Goal: Task Accomplishment & Management: Use online tool/utility

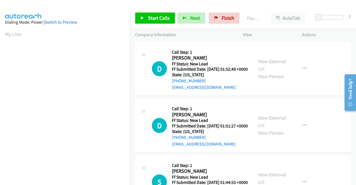
click at [334, 90] on div "D Callback Scheduled Call Step: 1 Diana Simon America/Los_Angeles Ff Status: Ne…" at bounding box center [243, 69] width 216 height 54
click at [333, 96] on div "D Callback Scheduled Call Step: 1 Diana Simon America/Los_Angeles Ff Status: Ne…" at bounding box center [243, 69] width 216 height 54
click at [262, 67] on div "View External Url View Person" at bounding box center [272, 69] width 29 height 23
click at [262, 65] on link "View External Url" at bounding box center [272, 65] width 28 height 14
click at [280, 128] on link "View External Url" at bounding box center [272, 122] width 28 height 14
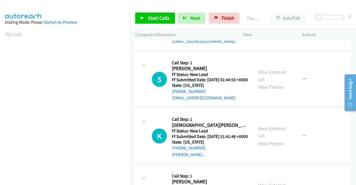
scroll to position [111, 0]
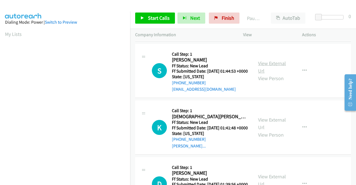
click at [270, 74] on link "View External Url" at bounding box center [272, 67] width 28 height 14
click at [272, 131] on link "View External Url" at bounding box center [272, 124] width 28 height 14
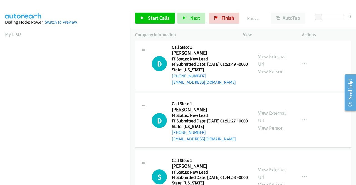
scroll to position [0, 0]
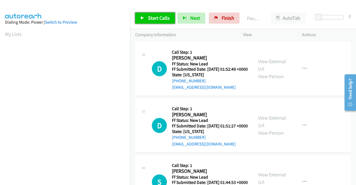
drag, startPoint x: 144, startPoint y: 18, endPoint x: 185, endPoint y: 0, distance: 44.9
click at [145, 18] on link "Start Calls" at bounding box center [155, 18] width 40 height 11
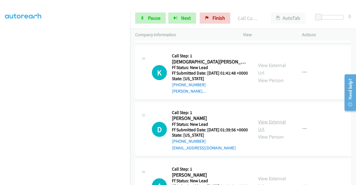
scroll to position [207, 0]
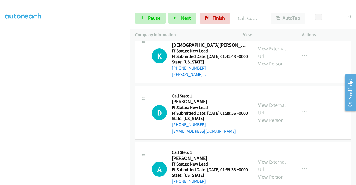
click at [271, 116] on link "View External Url" at bounding box center [272, 109] width 28 height 14
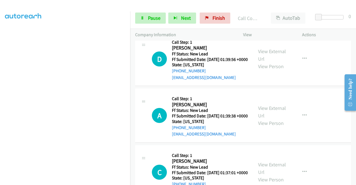
scroll to position [262, 0]
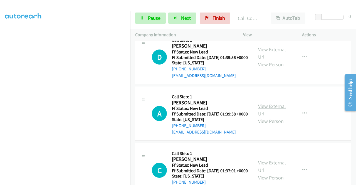
click at [279, 117] on link "View External Url" at bounding box center [272, 110] width 28 height 14
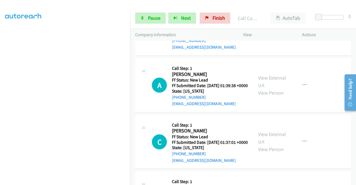
scroll to position [318, 0]
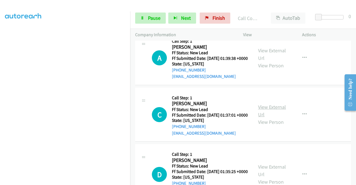
click at [268, 118] on link "View External Url" at bounding box center [272, 111] width 28 height 14
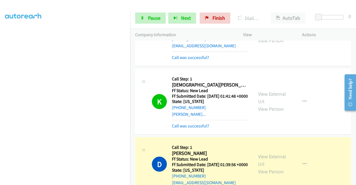
scroll to position [290, 0]
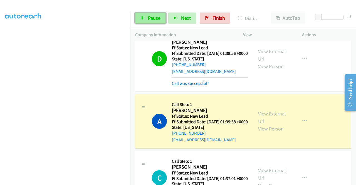
click at [154, 16] on span "Pause" at bounding box center [154, 18] width 13 height 6
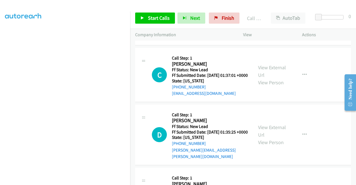
scroll to position [429, 0]
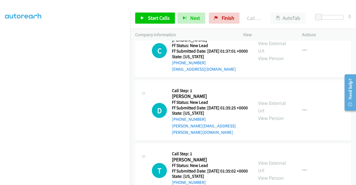
click at [197, 15] on link "Call was successful?" at bounding box center [190, 12] width 37 height 5
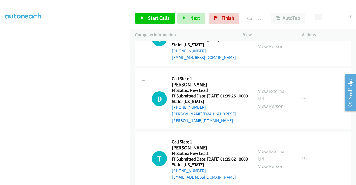
click at [273, 102] on link "View External Url" at bounding box center [272, 95] width 28 height 14
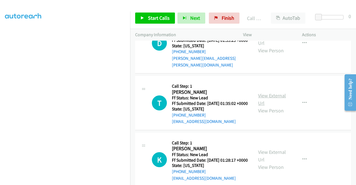
click at [273, 106] on link "View External Url" at bounding box center [272, 99] width 28 height 14
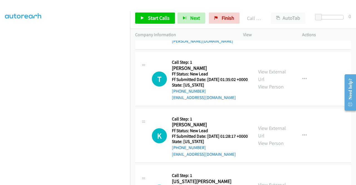
scroll to position [541, 0]
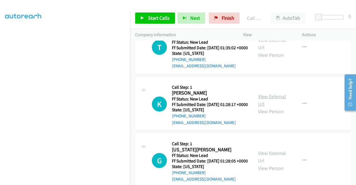
click at [270, 107] on link "View External Url" at bounding box center [272, 100] width 28 height 14
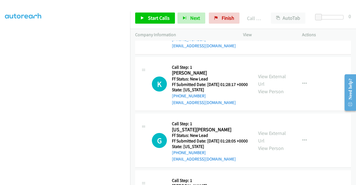
scroll to position [569, 0]
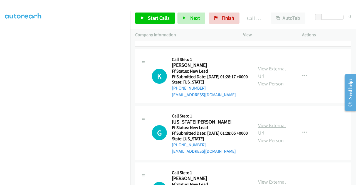
click at [276, 136] on link "View External Url" at bounding box center [272, 129] width 28 height 14
click at [146, 19] on link "Start Calls" at bounding box center [155, 18] width 40 height 11
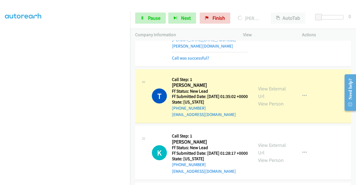
scroll to position [541, 0]
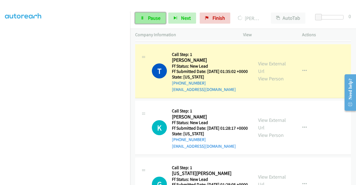
click at [147, 15] on link "Pause" at bounding box center [150, 18] width 31 height 11
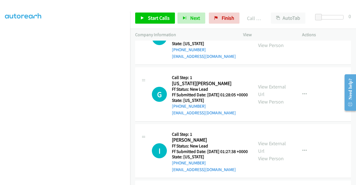
scroll to position [708, 0]
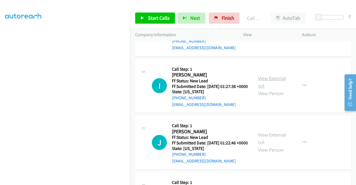
click at [271, 89] on link "View External Url" at bounding box center [272, 82] width 28 height 14
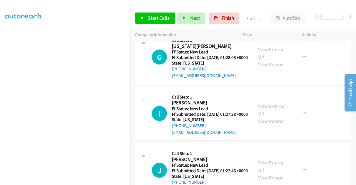
scroll to position [764, 0]
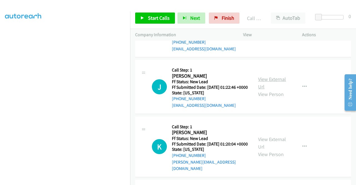
click at [278, 90] on link "View External Url" at bounding box center [272, 83] width 28 height 14
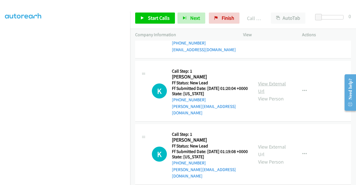
click at [282, 94] on link "View External Url" at bounding box center [272, 87] width 28 height 14
click at [157, 15] on span "Start Calls" at bounding box center [159, 18] width 22 height 6
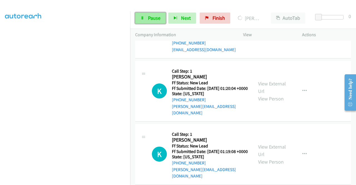
click at [152, 17] on span "Pause" at bounding box center [154, 18] width 13 height 6
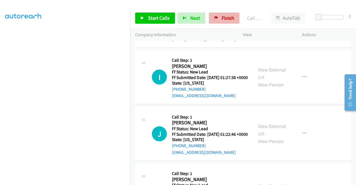
scroll to position [720, 0]
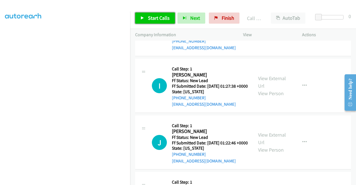
drag, startPoint x: 165, startPoint y: 18, endPoint x: 219, endPoint y: 1, distance: 56.0
click at [166, 18] on span "Start Calls" at bounding box center [159, 18] width 22 height 6
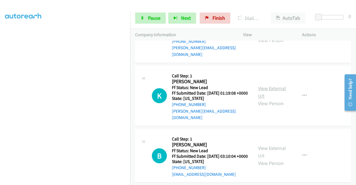
scroll to position [915, 0]
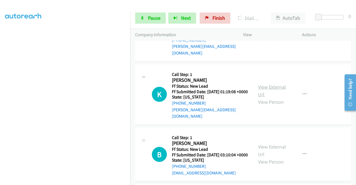
click at [278, 98] on link "View External Url" at bounding box center [272, 91] width 28 height 14
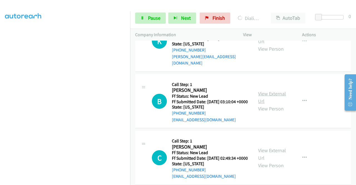
scroll to position [971, 0]
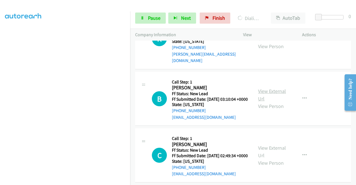
click at [270, 102] on link "View External Url" at bounding box center [272, 95] width 28 height 14
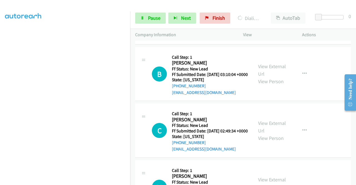
scroll to position [1026, 0]
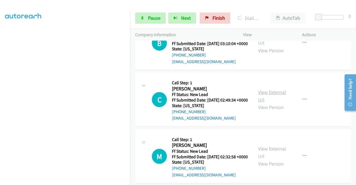
click at [270, 103] on link "View External Url" at bounding box center [272, 96] width 28 height 14
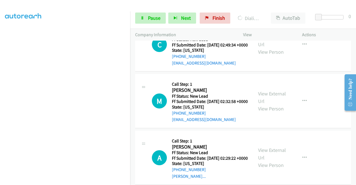
scroll to position [1094, 0]
click at [272, 104] on link "View External Url" at bounding box center [272, 97] width 28 height 14
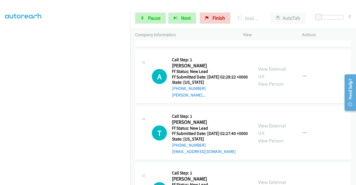
scroll to position [1177, 0]
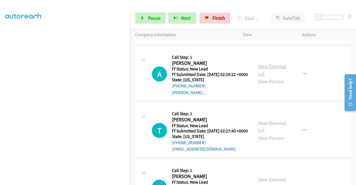
click at [278, 77] on link "View External Url" at bounding box center [272, 70] width 28 height 14
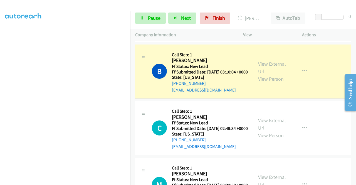
scroll to position [1038, 0]
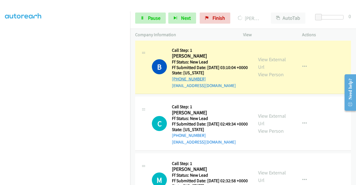
drag, startPoint x: 205, startPoint y: 144, endPoint x: 177, endPoint y: 146, distance: 28.5
click at [177, 82] on div "+1 510-299-4277" at bounding box center [210, 79] width 76 height 7
copy link "510-299-4277"
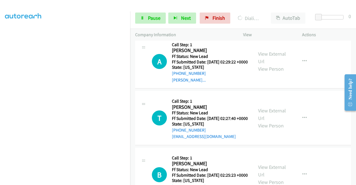
scroll to position [1261, 0]
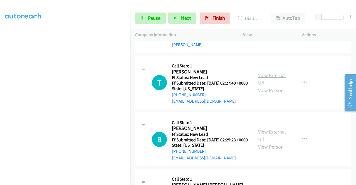
click at [277, 86] on link "View External Url" at bounding box center [272, 79] width 28 height 14
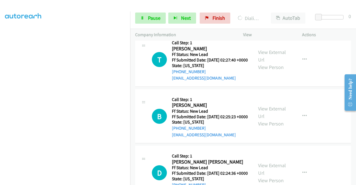
scroll to position [1316, 0]
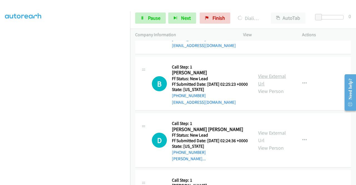
click at [282, 87] on link "View External Url" at bounding box center [272, 80] width 28 height 14
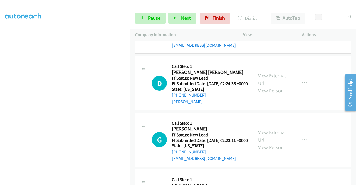
scroll to position [1467, 0]
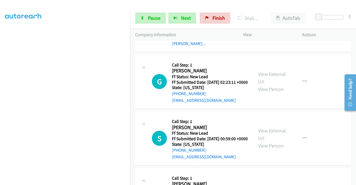
click at [271, 28] on link "View External Url" at bounding box center [272, 21] width 28 height 14
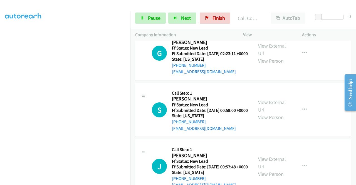
scroll to position [1535, 0]
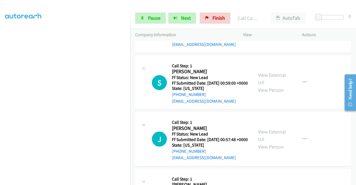
click at [280, 29] on link "View External Url" at bounding box center [272, 22] width 28 height 14
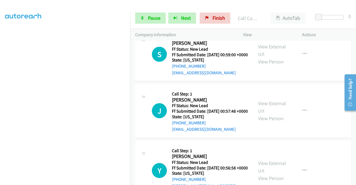
scroll to position [1591, 0]
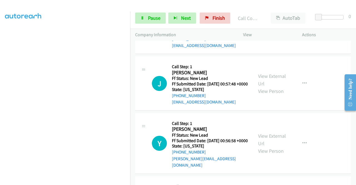
click at [270, 30] on link "View External Url" at bounding box center [272, 23] width 28 height 14
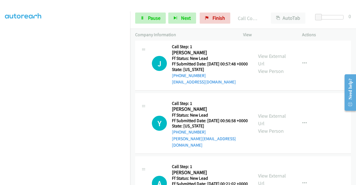
scroll to position [1619, 0]
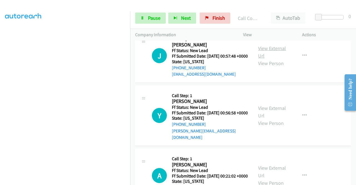
click at [270, 59] on link "View External Url" at bounding box center [272, 52] width 28 height 14
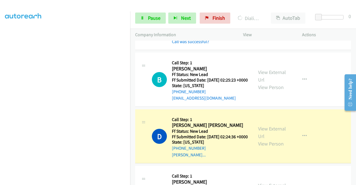
scroll to position [1424, 0]
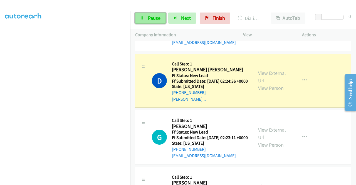
drag, startPoint x: 149, startPoint y: 21, endPoint x: 157, endPoint y: 16, distance: 9.4
click at [149, 21] on span "Pause" at bounding box center [154, 18] width 13 height 6
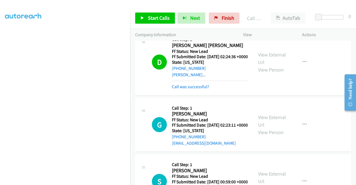
scroll to position [1479, 0]
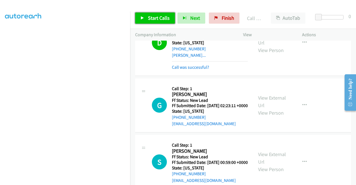
drag, startPoint x: 163, startPoint y: 18, endPoint x: 170, endPoint y: 28, distance: 12.0
click at [163, 18] on span "Start Calls" at bounding box center [159, 18] width 22 height 6
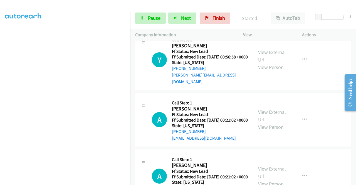
scroll to position [1730, 0]
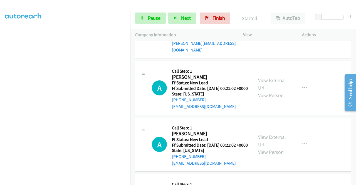
click at [273, 31] on link "View External Url" at bounding box center [272, 24] width 28 height 14
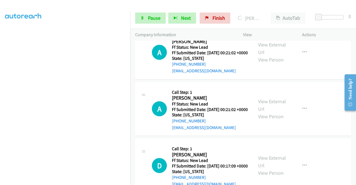
scroll to position [1786, 0]
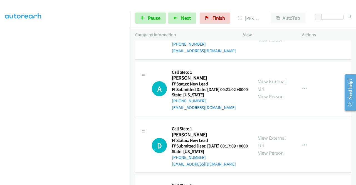
click at [284, 43] on div "View External Url View Person" at bounding box center [272, 32] width 29 height 23
click at [284, 35] on link "View External Url" at bounding box center [272, 28] width 28 height 14
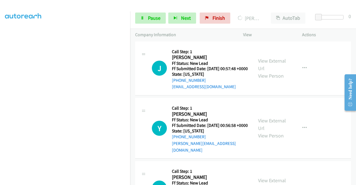
scroll to position [1619, 0]
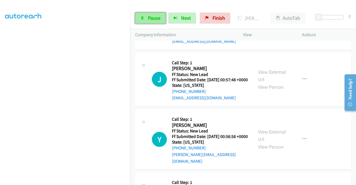
click at [143, 20] on link "Pause" at bounding box center [150, 18] width 31 height 11
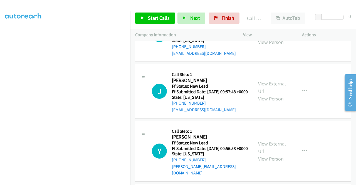
click at [252, 12] on div "Start Calls Pause Next Finish Call Completed AutoTab AutoTab 0" at bounding box center [243, 18] width 226 height 21
click at [160, 19] on span "Start Calls" at bounding box center [159, 18] width 22 height 6
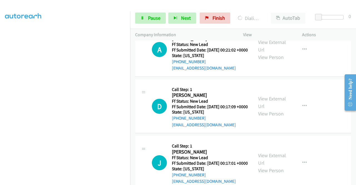
scroll to position [1869, 0]
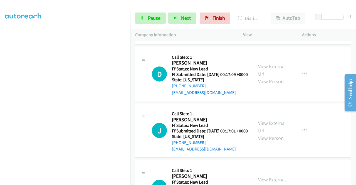
click at [279, 21] on link "View External Url" at bounding box center [272, 14] width 28 height 14
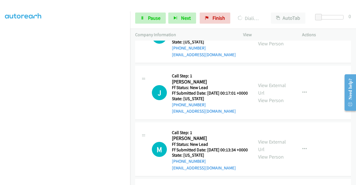
scroll to position [1925, 0]
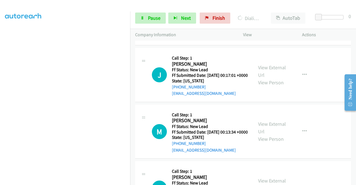
click at [279, 21] on link "View External Url" at bounding box center [272, 15] width 28 height 14
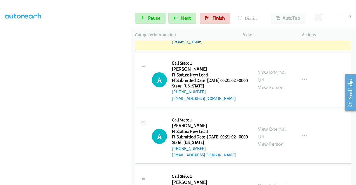
scroll to position [1786, 0]
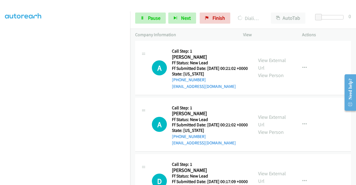
click at [151, 12] on div "Start Calls Pause Next Finish Dialing Yaimara Camarena AutoTab AutoTab 0" at bounding box center [243, 18] width 226 height 21
click at [146, 16] on link "Pause" at bounding box center [150, 18] width 31 height 11
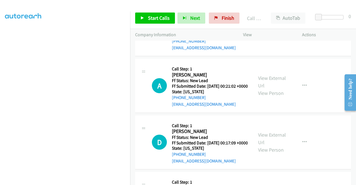
scroll to position [1841, 0]
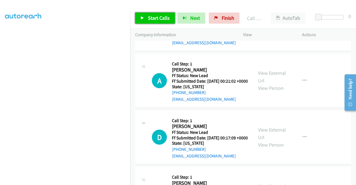
click at [157, 19] on span "Start Calls" at bounding box center [159, 18] width 22 height 6
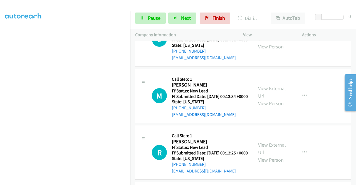
scroll to position [2008, 0]
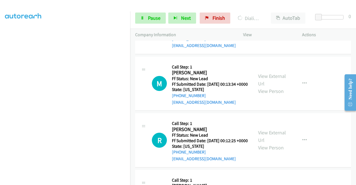
click at [266, 30] on link "View External Url" at bounding box center [272, 23] width 28 height 14
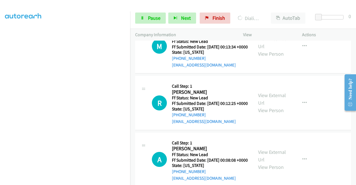
scroll to position [2064, 0]
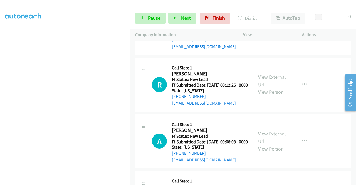
click at [278, 31] on link "View External Url" at bounding box center [272, 24] width 28 height 14
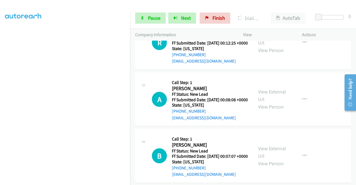
scroll to position [2137, 0]
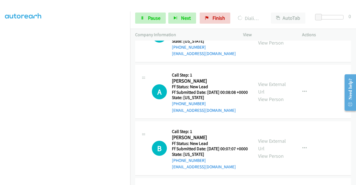
click at [273, 38] on link "View External Url" at bounding box center [272, 32] width 28 height 14
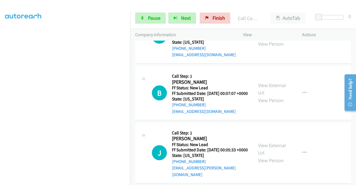
click at [271, 40] on link "View External Url" at bounding box center [272, 33] width 28 height 14
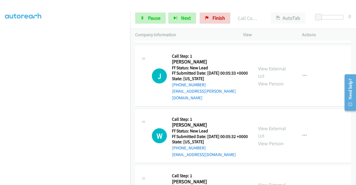
scroll to position [2288, 0]
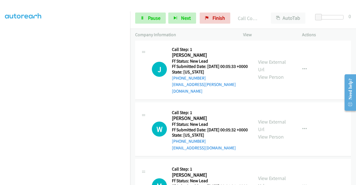
click at [270, 13] on link "View External Url" at bounding box center [272, 6] width 28 height 14
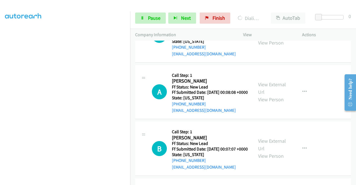
scroll to position [2121, 0]
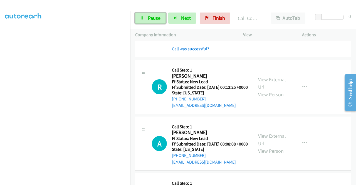
drag, startPoint x: 154, startPoint y: 19, endPoint x: 175, endPoint y: 9, distance: 23.2
click at [154, 19] on span "Pause" at bounding box center [154, 18] width 13 height 6
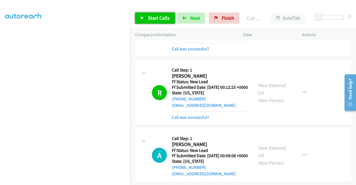
click at [156, 21] on span "Start Calls" at bounding box center [159, 18] width 22 height 6
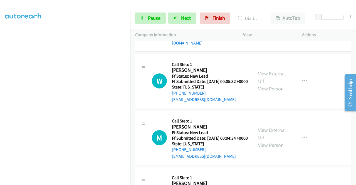
scroll to position [2400, 0]
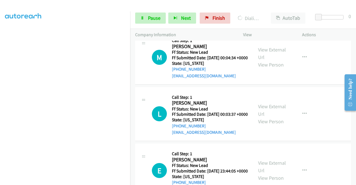
scroll to position [2511, 0]
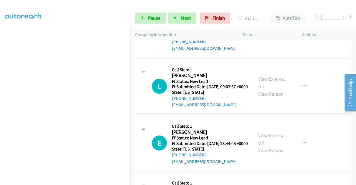
scroll to position [2567, 0]
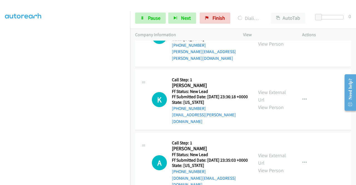
scroll to position [2685, 0]
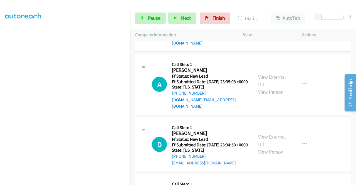
scroll to position [2797, 0]
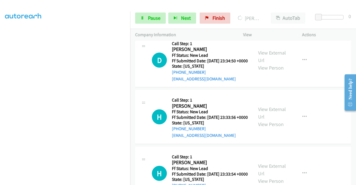
scroll to position [2908, 0]
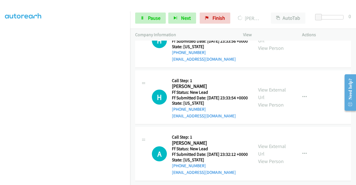
scroll to position [2964, 0]
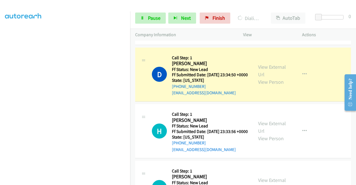
scroll to position [2876, 0]
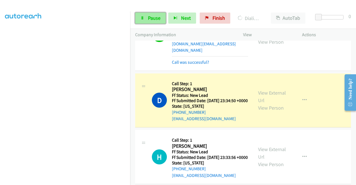
click at [140, 19] on link "Pause" at bounding box center [150, 18] width 31 height 11
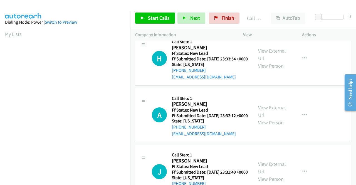
scroll to position [31, 0]
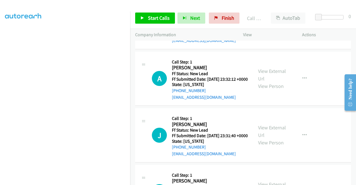
scroll to position [3111, 0]
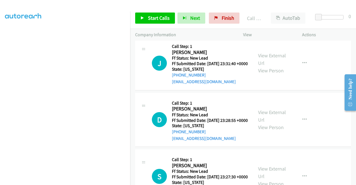
scroll to position [3194, 0]
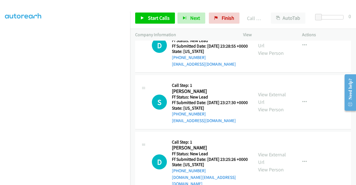
scroll to position [3250, 0]
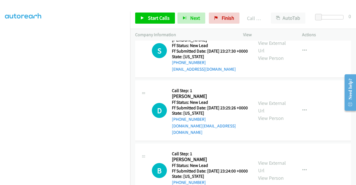
scroll to position [3306, 0]
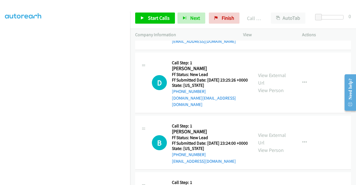
click at [163, 17] on span "Start Calls" at bounding box center [159, 18] width 22 height 6
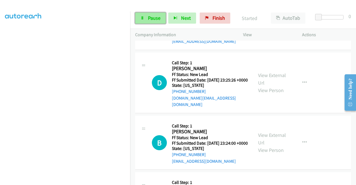
click at [151, 19] on span "Pause" at bounding box center [154, 18] width 13 height 6
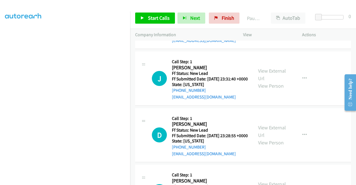
scroll to position [3139, 0]
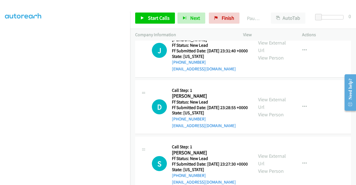
scroll to position [3166, 0]
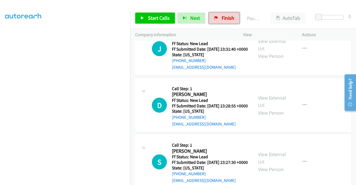
click at [233, 19] on link "Finish" at bounding box center [224, 18] width 31 height 11
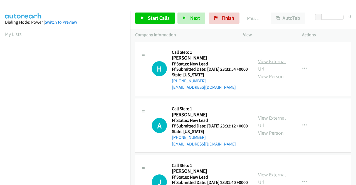
click at [283, 63] on link "View External Url" at bounding box center [272, 65] width 28 height 14
click at [274, 127] on link "View External Url" at bounding box center [272, 122] width 28 height 14
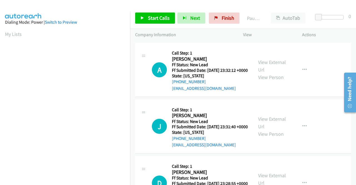
scroll to position [84, 0]
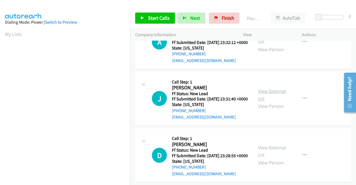
click at [274, 102] on link "View External Url" at bounding box center [272, 95] width 28 height 14
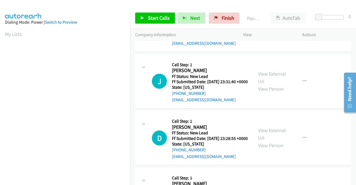
scroll to position [139, 0]
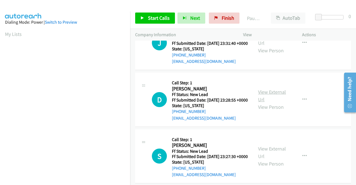
click at [272, 103] on link "View External Url" at bounding box center [272, 96] width 28 height 14
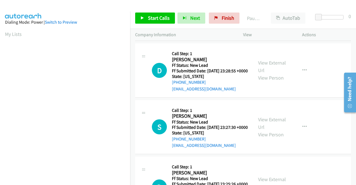
scroll to position [223, 0]
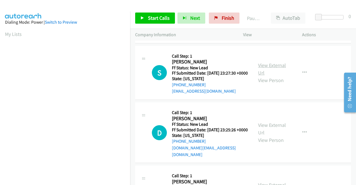
click at [266, 76] on link "View External Url" at bounding box center [272, 69] width 28 height 14
click at [150, 26] on div "Start Calls Pause Next Finish Paused AutoTab AutoTab 0" at bounding box center [243, 18] width 226 height 21
click at [150, 23] on link "Start Calls" at bounding box center [155, 18] width 40 height 11
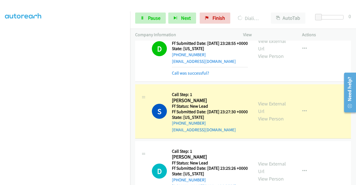
scroll to position [251, 0]
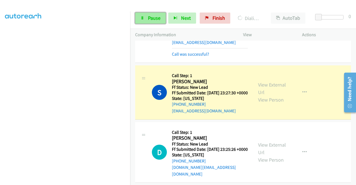
click at [153, 19] on span "Pause" at bounding box center [154, 18] width 13 height 6
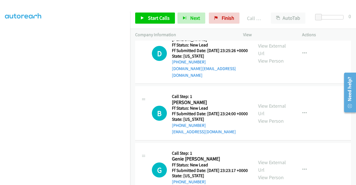
scroll to position [362, 0]
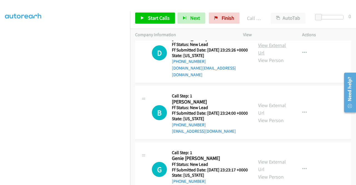
click at [275, 56] on link "View External Url" at bounding box center [272, 49] width 28 height 14
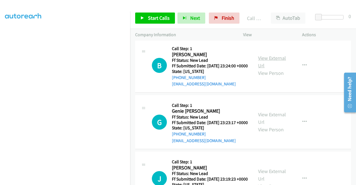
scroll to position [418, 0]
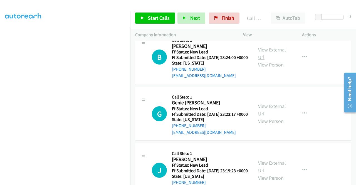
click at [272, 60] on link "View External Url" at bounding box center [272, 54] width 28 height 14
click at [274, 117] on link "View External Url" at bounding box center [272, 110] width 28 height 14
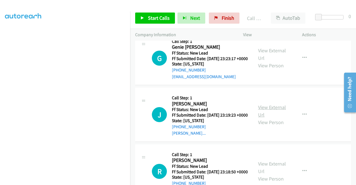
click at [270, 118] on link "View External Url" at bounding box center [272, 111] width 28 height 14
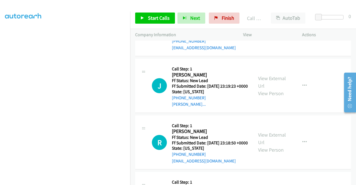
scroll to position [529, 0]
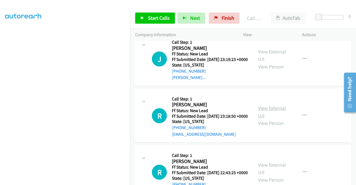
click at [269, 119] on link "View External Url" at bounding box center [272, 112] width 28 height 14
click at [158, 22] on link "Start Calls" at bounding box center [155, 18] width 40 height 11
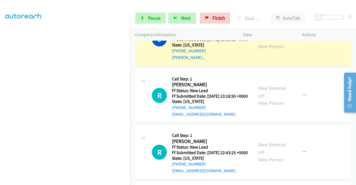
scroll to position [641, 0]
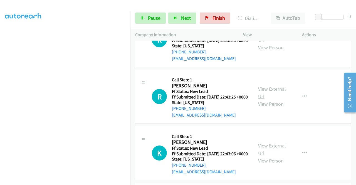
click at [271, 100] on link "View External Url" at bounding box center [272, 93] width 28 height 14
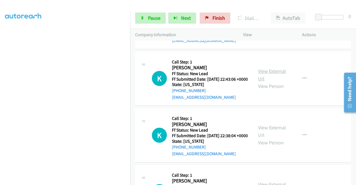
scroll to position [724, 0]
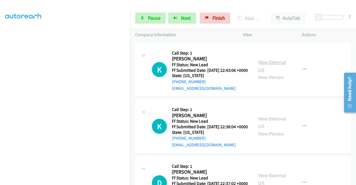
click at [274, 73] on link "View External Url" at bounding box center [272, 66] width 28 height 14
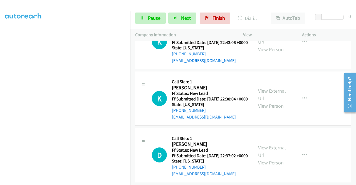
scroll to position [808, 0]
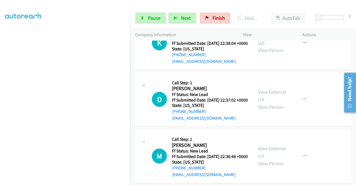
click at [270, 46] on link "View External Url" at bounding box center [272, 39] width 28 height 14
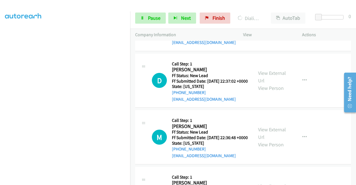
scroll to position [835, 0]
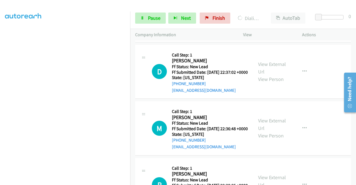
click at [277, 83] on div "View External Url View Person" at bounding box center [272, 71] width 29 height 23
click at [277, 75] on link "View External Url" at bounding box center [272, 68] width 28 height 14
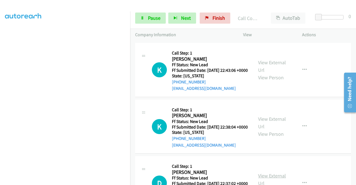
scroll to position [680, 0]
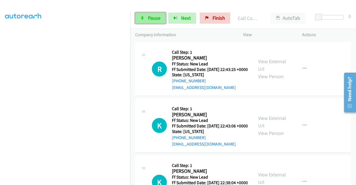
click at [154, 17] on span "Pause" at bounding box center [154, 18] width 13 height 6
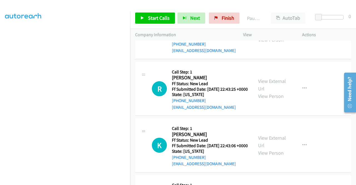
scroll to position [652, 0]
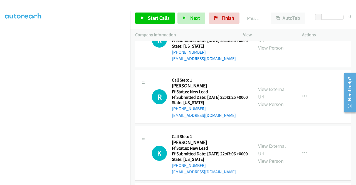
drag, startPoint x: 216, startPoint y: 96, endPoint x: 175, endPoint y: 99, distance: 40.5
click at [175, 56] on div "+1 832-517-2942" at bounding box center [210, 52] width 76 height 7
copy link "832-517-2942"
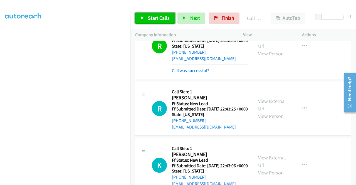
click at [153, 19] on span "Start Calls" at bounding box center [159, 18] width 22 height 6
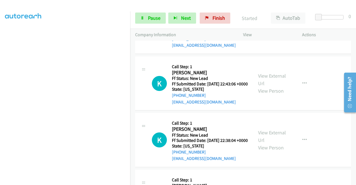
scroll to position [736, 0]
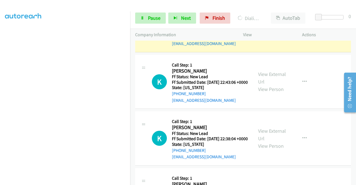
click at [326, 35] on p "Actions" at bounding box center [326, 34] width 49 height 7
drag, startPoint x: 331, startPoint y: 33, endPoint x: 173, endPoint y: 77, distance: 164.2
click at [331, 33] on p "Actions" at bounding box center [326, 34] width 49 height 7
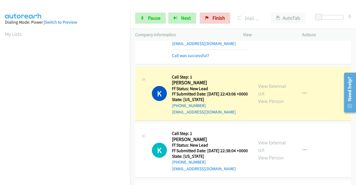
scroll to position [127, 0]
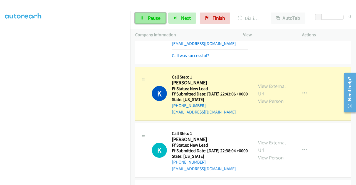
click at [149, 16] on span "Pause" at bounding box center [154, 18] width 13 height 6
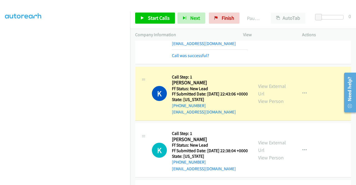
drag, startPoint x: 320, startPoint y: 117, endPoint x: 199, endPoint y: 127, distance: 121.8
click at [319, 65] on td "R Callback Scheduled Call Step: 1 Robert Hobbs America/Denver Ff Status: New Le…" at bounding box center [243, 31] width 226 height 69
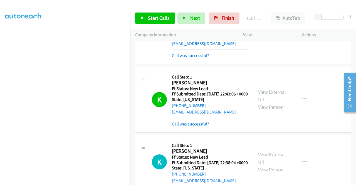
click at [309, 4] on div at bounding box center [175, 10] width 351 height 21
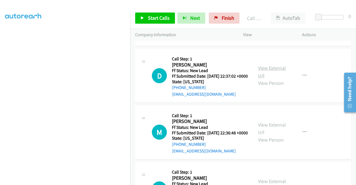
scroll to position [903, 0]
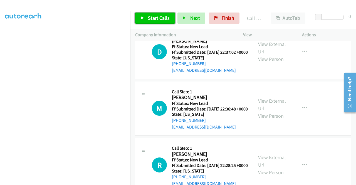
click at [165, 18] on span "Start Calls" at bounding box center [159, 18] width 22 height 6
click at [268, 112] on link "View External Url" at bounding box center [272, 105] width 28 height 14
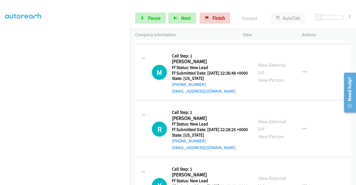
scroll to position [959, 0]
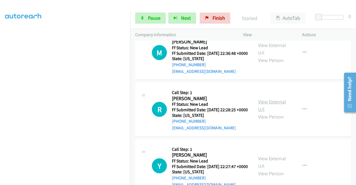
click at [277, 113] on link "View External Url" at bounding box center [272, 106] width 28 height 14
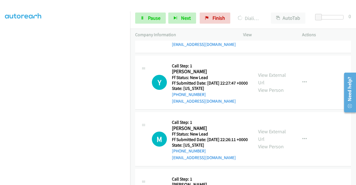
scroll to position [1070, 0]
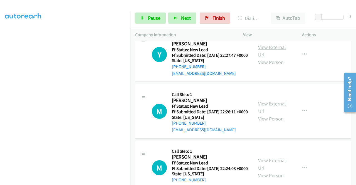
click at [271, 58] on link "View External Url" at bounding box center [272, 51] width 28 height 14
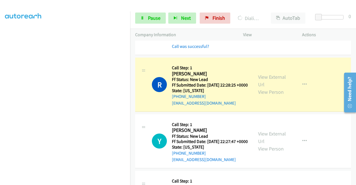
scroll to position [1098, 0]
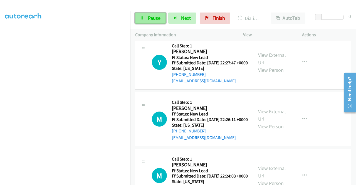
click at [158, 16] on span "Pause" at bounding box center [154, 18] width 13 height 6
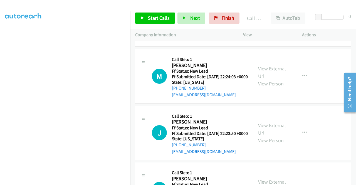
scroll to position [1181, 0]
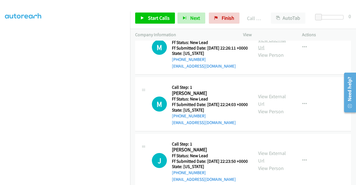
click at [272, 51] on link "View External Url" at bounding box center [272, 44] width 28 height 14
click at [164, 16] on span "Start Calls" at bounding box center [159, 18] width 22 height 6
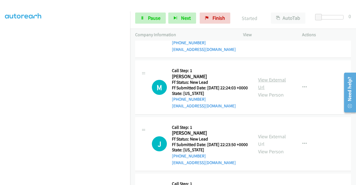
scroll to position [1209, 0]
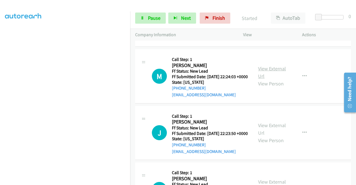
click at [263, 79] on link "View External Url" at bounding box center [272, 72] width 28 height 14
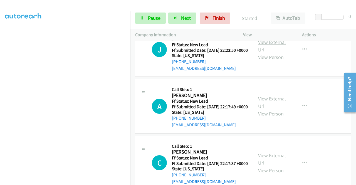
scroll to position [1293, 0]
click at [277, 53] on link "View External Url" at bounding box center [272, 46] width 28 height 14
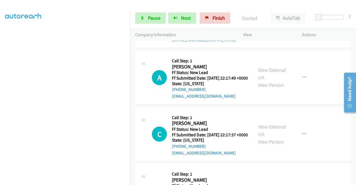
scroll to position [1348, 0]
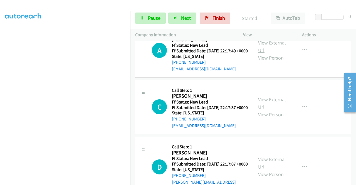
click at [273, 53] on link "View External Url" at bounding box center [272, 47] width 28 height 14
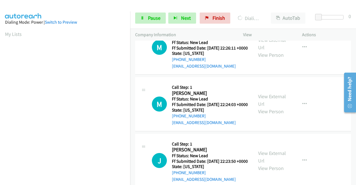
scroll to position [127, 0]
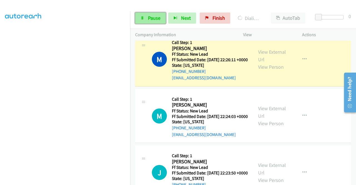
click at [160, 18] on span "Pause" at bounding box center [154, 18] width 13 height 6
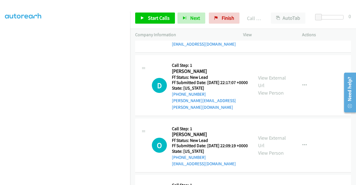
scroll to position [1460, 0]
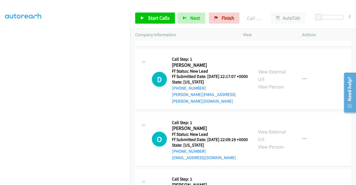
click at [268, 23] on link "View External Url" at bounding box center [272, 16] width 28 height 14
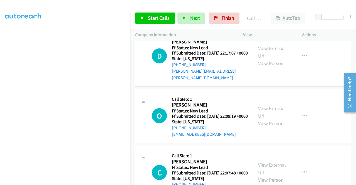
scroll to position [1516, 0]
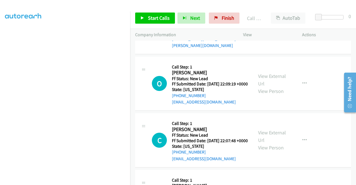
click at [268, 27] on link "View External Url" at bounding box center [272, 20] width 28 height 14
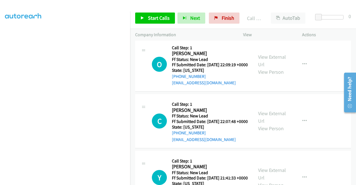
scroll to position [1543, 0]
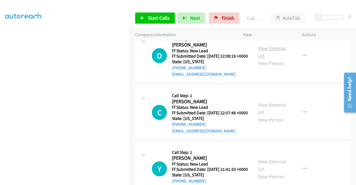
click at [268, 59] on link "View External Url" at bounding box center [272, 52] width 28 height 14
click at [163, 17] on span "Start Calls" at bounding box center [159, 18] width 22 height 6
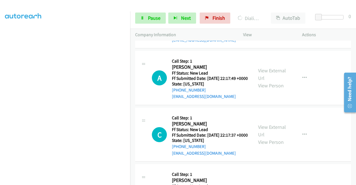
scroll to position [1321, 0]
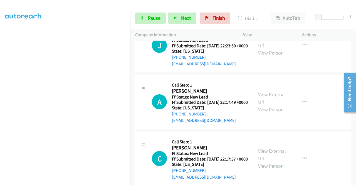
click at [149, 16] on span "Pause" at bounding box center [154, 18] width 13 height 6
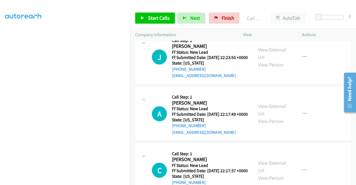
drag, startPoint x: 194, startPoint y: 113, endPoint x: 187, endPoint y: 101, distance: 14.5
click at [194, 22] on link "Call was successful?" at bounding box center [190, 18] width 37 height 5
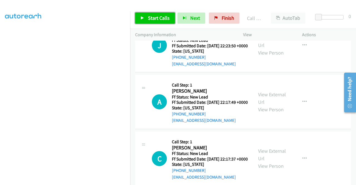
drag, startPoint x: 155, startPoint y: 23, endPoint x: 159, endPoint y: 19, distance: 5.7
click at [155, 23] on link "Start Calls" at bounding box center [155, 18] width 40 height 11
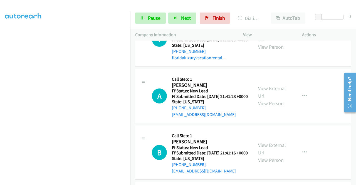
scroll to position [1655, 0]
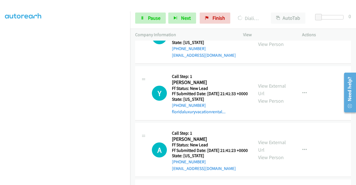
click at [272, 40] on link "View External Url" at bounding box center [272, 33] width 28 height 14
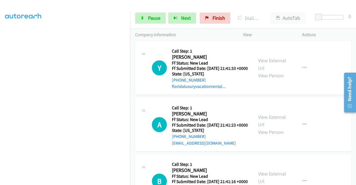
scroll to position [1710, 0]
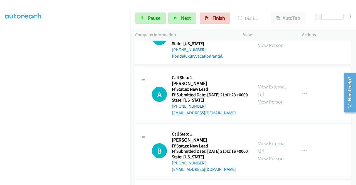
click at [266, 41] on link "View External Url" at bounding box center [272, 34] width 28 height 14
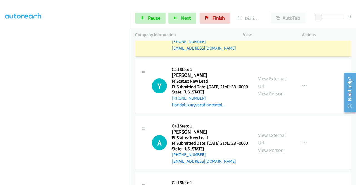
scroll to position [1694, 0]
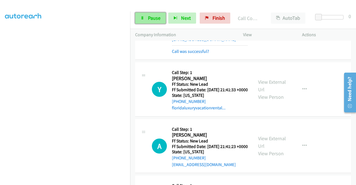
click at [141, 20] on link "Pause" at bounding box center [150, 18] width 31 height 11
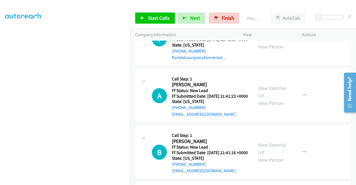
scroll to position [1750, 0]
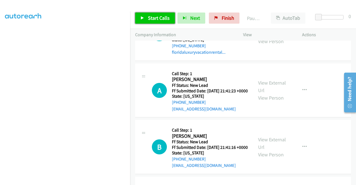
click at [163, 21] on span "Start Calls" at bounding box center [159, 18] width 22 height 6
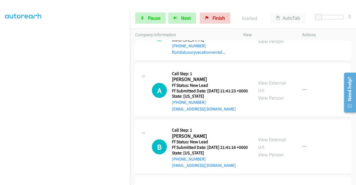
scroll to position [43, 0]
click at [152, 19] on span "Pause" at bounding box center [154, 18] width 13 height 6
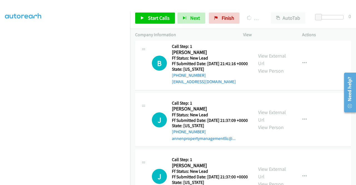
scroll to position [1861, 0]
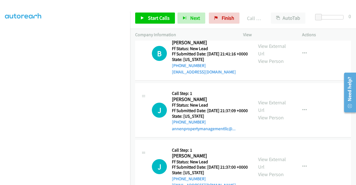
scroll to position [43, 0]
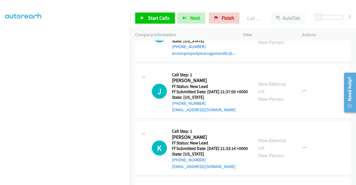
scroll to position [1951, 0]
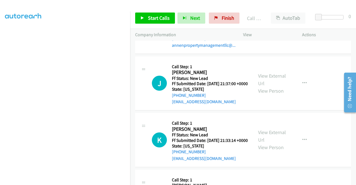
click at [276, 30] on link "View External Url" at bounding box center [272, 23] width 28 height 14
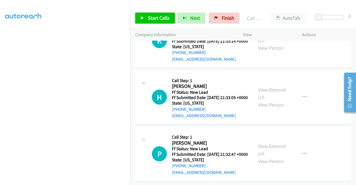
scroll to position [2090, 0]
click at [270, 52] on div "View External Url View Person" at bounding box center [272, 40] width 29 height 23
click at [270, 44] on link "View External Url" at bounding box center [272, 37] width 28 height 14
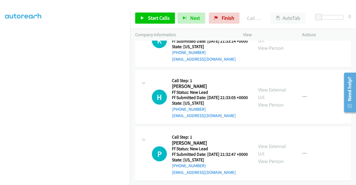
scroll to position [2174, 0]
click at [275, 101] on link "View External Url" at bounding box center [272, 94] width 28 height 14
click at [152, 17] on span "Start Calls" at bounding box center [159, 18] width 22 height 6
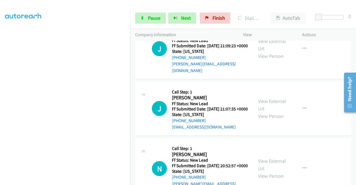
scroll to position [2257, 0]
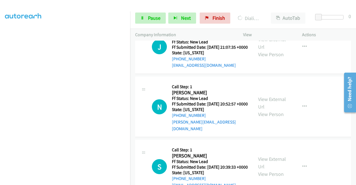
scroll to position [2325, 0]
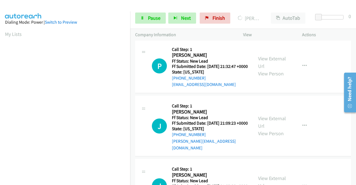
scroll to position [111, 0]
drag, startPoint x: 194, startPoint y: 150, endPoint x: 165, endPoint y: 150, distance: 28.7
click at [170, 31] on div "H Callback Scheduled Call Step: 1 Hyunkook Cha America/Chicago Ff Status: New L…" at bounding box center [200, 9] width 96 height 44
copy h2 "Hyunkook"
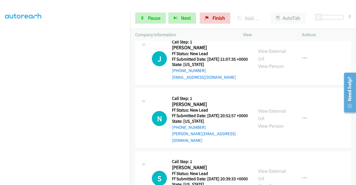
scroll to position [2381, 0]
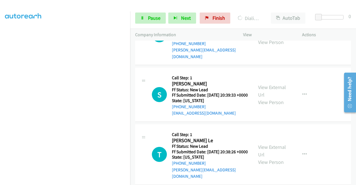
scroll to position [2436, 0]
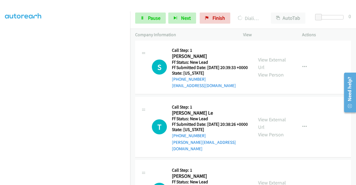
click at [276, 10] on link "View External Url" at bounding box center [272, 3] width 28 height 14
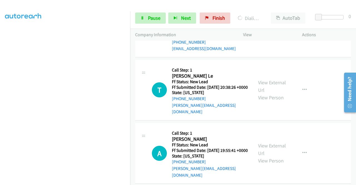
scroll to position [2520, 0]
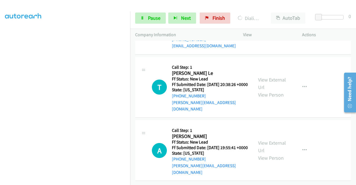
click at [279, 31] on link "View External Url" at bounding box center [272, 24] width 28 height 14
click at [271, 91] on link "View External Url" at bounding box center [272, 84] width 28 height 14
click at [275, 140] on link "View External Url" at bounding box center [272, 147] width 28 height 14
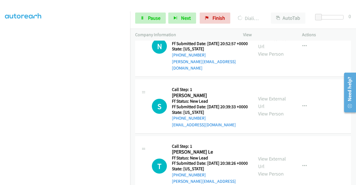
scroll to position [0, 0]
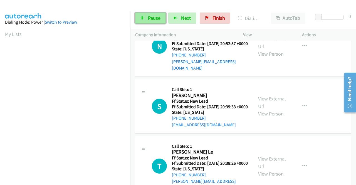
click at [146, 16] on link "Pause" at bounding box center [150, 18] width 31 height 11
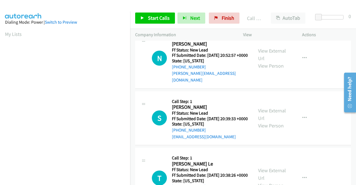
scroll to position [127, 0]
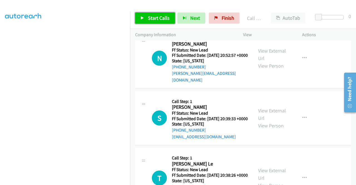
click at [156, 21] on span "Start Calls" at bounding box center [159, 18] width 22 height 6
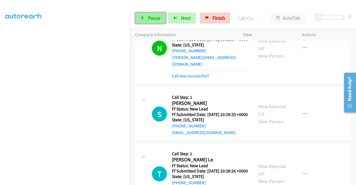
click at [154, 19] on span "Pause" at bounding box center [154, 18] width 13 height 6
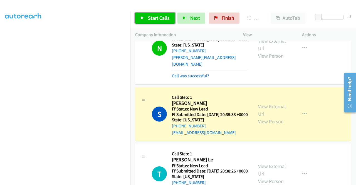
click at [156, 17] on span "Start Calls" at bounding box center [159, 18] width 22 height 6
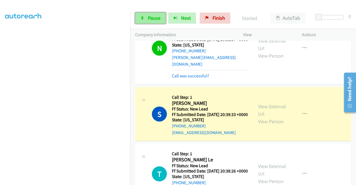
click at [156, 17] on span "Pause" at bounding box center [154, 18] width 13 height 6
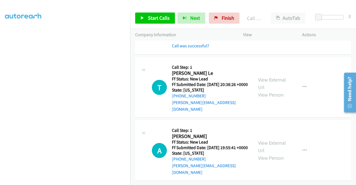
scroll to position [2660, 0]
drag, startPoint x: 214, startPoint y: 73, endPoint x: 178, endPoint y: 72, distance: 36.5
click at [178, 31] on div "+1 303-949-4599" at bounding box center [210, 27] width 76 height 7
copy link "303-949-4599"
click at [162, 20] on span "Start Calls" at bounding box center [159, 18] width 22 height 6
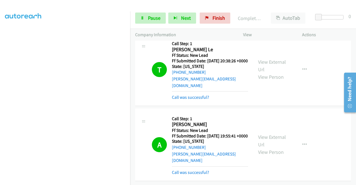
scroll to position [2756, 0]
click at [213, 16] on span "Finish" at bounding box center [219, 18] width 13 height 6
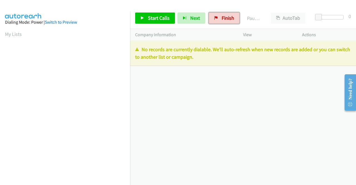
drag, startPoint x: 222, startPoint y: 19, endPoint x: 195, endPoint y: 30, distance: 29.4
click at [222, 19] on span "Finish" at bounding box center [228, 18] width 13 height 6
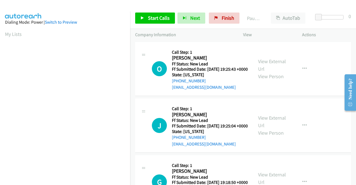
click at [322, 96] on div "O Callback Scheduled Call Step: 1 [PERSON_NAME] America/New_York Ff Status: New…" at bounding box center [243, 69] width 216 height 54
click at [279, 65] on link "View External Url" at bounding box center [272, 65] width 28 height 14
click at [274, 126] on link "View External Url" at bounding box center [272, 122] width 28 height 14
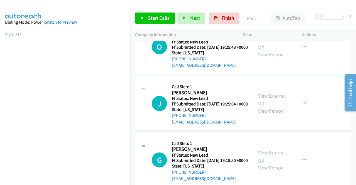
scroll to position [56, 0]
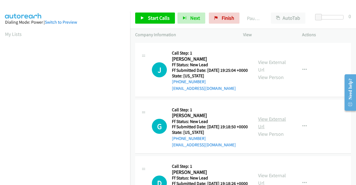
click at [278, 130] on link "View External Url" at bounding box center [272, 123] width 28 height 14
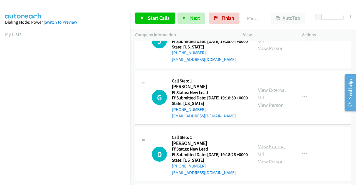
scroll to position [111, 0]
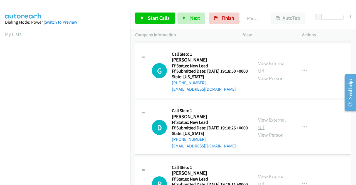
click at [282, 131] on link "View External Url" at bounding box center [272, 124] width 28 height 14
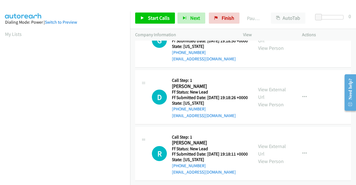
scroll to position [167, 0]
click at [275, 143] on link "View External Url" at bounding box center [272, 150] width 28 height 14
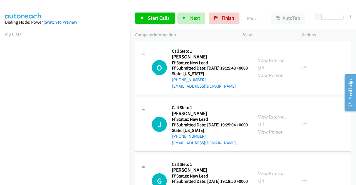
scroll to position [0, 0]
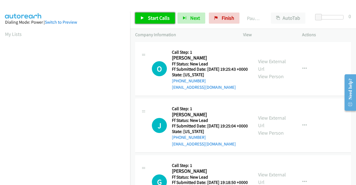
click at [143, 18] on icon at bounding box center [143, 18] width 4 height 4
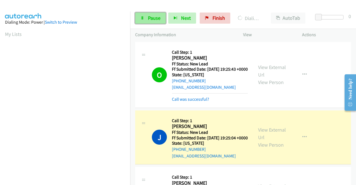
click at [157, 19] on span "Pause" at bounding box center [154, 18] width 13 height 6
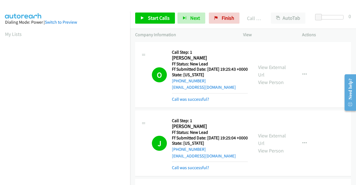
scroll to position [127, 0]
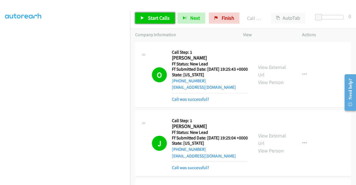
drag, startPoint x: 160, startPoint y: 18, endPoint x: 167, endPoint y: 25, distance: 9.8
click at [160, 18] on span "Start Calls" at bounding box center [159, 18] width 22 height 6
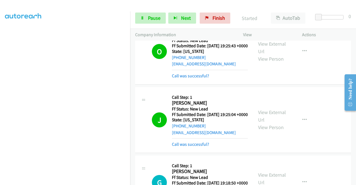
scroll to position [56, 0]
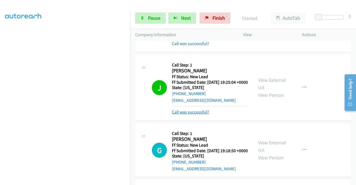
click at [204, 115] on link "Call was successful?" at bounding box center [190, 111] width 37 height 5
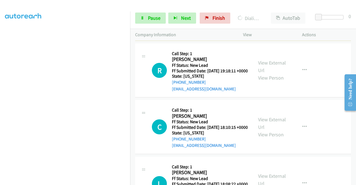
scroll to position [296, 0]
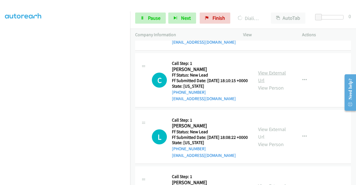
click at [278, 84] on link "View External Url" at bounding box center [272, 77] width 28 height 14
click at [272, 140] on link "View External Url" at bounding box center [272, 133] width 28 height 14
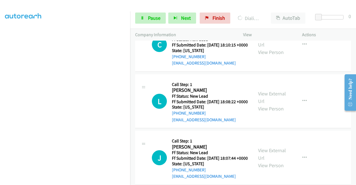
scroll to position [351, 0]
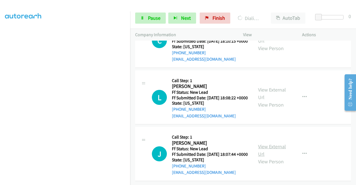
click at [272, 157] on link "View External Url" at bounding box center [272, 150] width 28 height 14
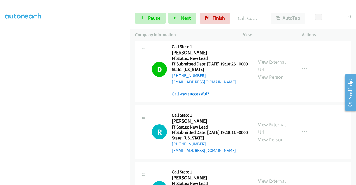
scroll to position [227, 0]
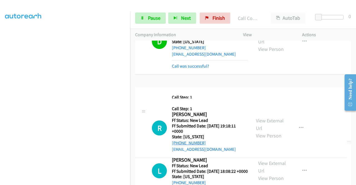
drag, startPoint x: 201, startPoint y: 142, endPoint x: 179, endPoint y: 143, distance: 21.8
drag, startPoint x: 209, startPoint y: 144, endPoint x: 185, endPoint y: 144, distance: 24.5
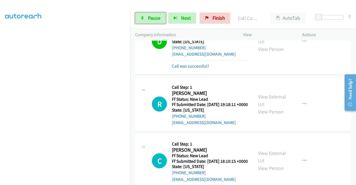
drag, startPoint x: 157, startPoint y: 16, endPoint x: 123, endPoint y: 33, distance: 37.9
click at [157, 16] on span "Pause" at bounding box center [154, 18] width 13 height 6
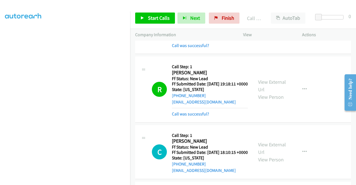
scroll to position [255, 0]
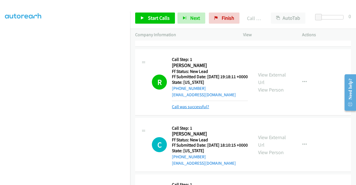
click at [207, 109] on link "Call was successful?" at bounding box center [190, 106] width 37 height 5
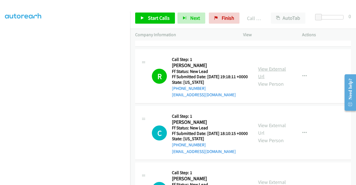
click at [275, 80] on link "View External Url" at bounding box center [272, 73] width 28 height 14
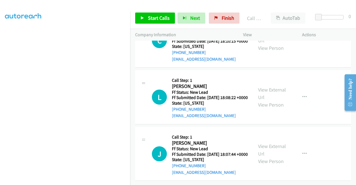
scroll to position [394, 0]
drag, startPoint x: 168, startPoint y: 20, endPoint x: 223, endPoint y: 1, distance: 57.9
click at [168, 20] on span "Start Calls" at bounding box center [159, 18] width 22 height 6
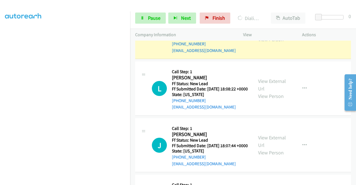
scroll to position [339, 0]
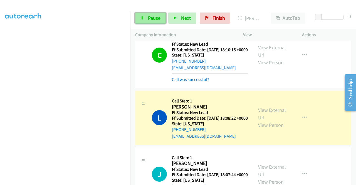
click at [148, 19] on span "Pause" at bounding box center [154, 18] width 13 height 6
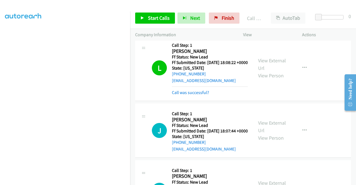
scroll to position [478, 0]
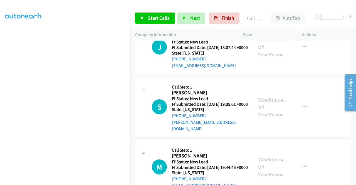
click at [270, 110] on link "View External Url" at bounding box center [272, 103] width 28 height 14
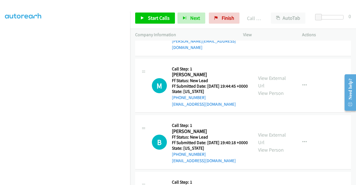
scroll to position [561, 0]
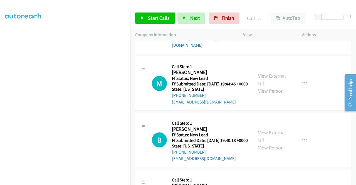
click at [273, 106] on div "View External Url View Person View External Url Email Schedule/Manage Callback …" at bounding box center [285, 84] width 64 height 44
click at [275, 87] on link "View External Url" at bounding box center [272, 80] width 28 height 14
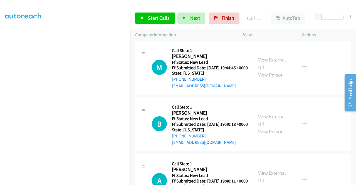
scroll to position [589, 0]
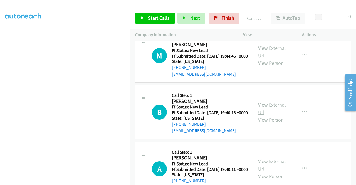
click at [282, 116] on link "View External Url" at bounding box center [272, 109] width 28 height 14
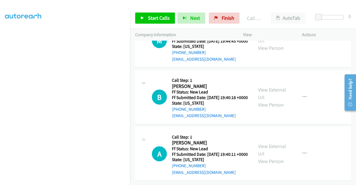
scroll to position [666, 0]
click at [277, 143] on link "View External Url" at bounding box center [272, 150] width 28 height 14
click at [161, 18] on span "Start Calls" at bounding box center [159, 18] width 22 height 6
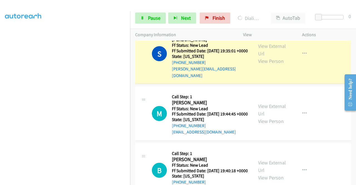
scroll to position [539, 0]
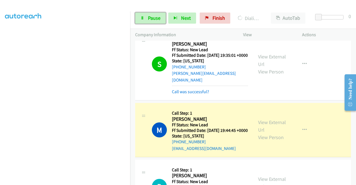
drag, startPoint x: 148, startPoint y: 19, endPoint x: 186, endPoint y: 2, distance: 41.5
click at [148, 19] on span "Pause" at bounding box center [154, 18] width 13 height 6
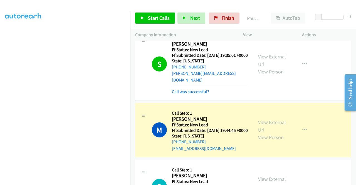
scroll to position [566, 0]
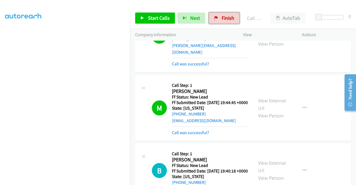
drag, startPoint x: 217, startPoint y: 21, endPoint x: 201, endPoint y: 26, distance: 16.3
click at [217, 21] on link "Finish" at bounding box center [224, 18] width 31 height 11
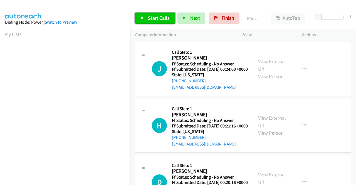
drag, startPoint x: 165, startPoint y: 20, endPoint x: 172, endPoint y: 25, distance: 9.1
click at [165, 20] on span "Start Calls" at bounding box center [159, 18] width 22 height 6
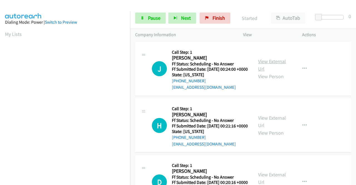
click at [266, 64] on link "View External Url" at bounding box center [272, 65] width 28 height 14
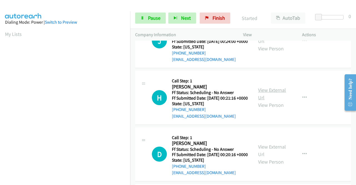
click at [280, 100] on link "View External Url" at bounding box center [272, 94] width 28 height 14
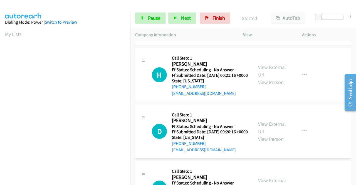
scroll to position [84, 0]
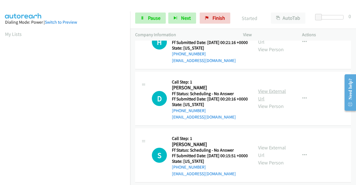
click at [272, 102] on link "View External Url" at bounding box center [272, 95] width 28 height 14
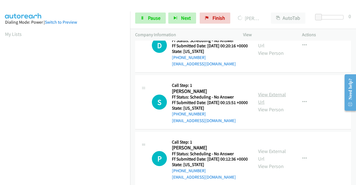
scroll to position [139, 0]
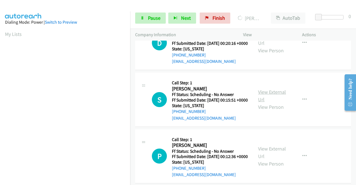
click at [270, 103] on link "View External Url" at bounding box center [272, 96] width 28 height 14
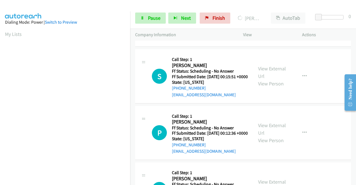
scroll to position [195, 0]
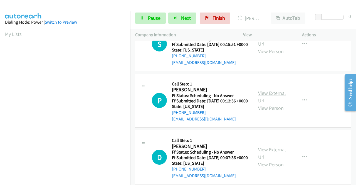
click at [272, 104] on link "View External Url" at bounding box center [272, 97] width 28 height 14
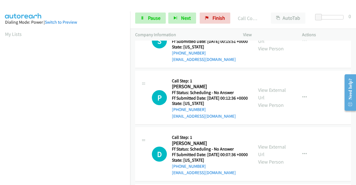
scroll to position [223, 0]
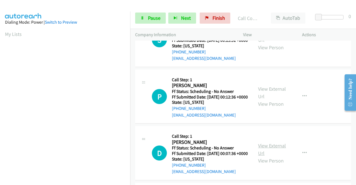
click at [279, 157] on link "View External Url" at bounding box center [272, 150] width 28 height 14
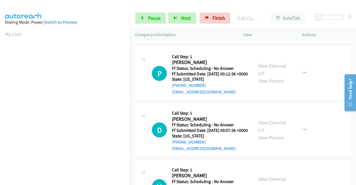
scroll to position [306, 0]
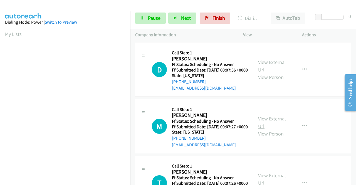
click at [275, 129] on link "View External Url" at bounding box center [272, 123] width 28 height 14
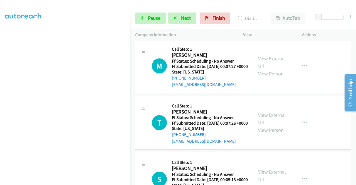
scroll to position [390, 0]
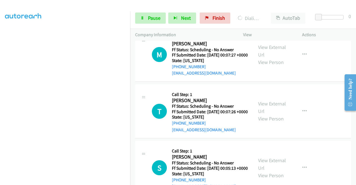
click at [270, 123] on div "View External Url View Person" at bounding box center [272, 111] width 29 height 23
click at [270, 114] on link "View External Url" at bounding box center [272, 108] width 28 height 14
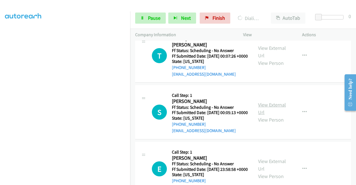
click at [269, 116] on link "View External Url" at bounding box center [272, 109] width 28 height 14
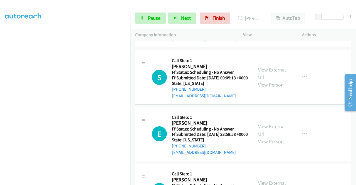
scroll to position [501, 0]
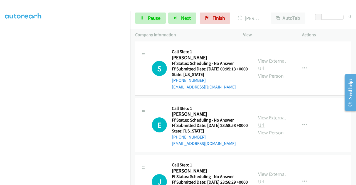
click at [270, 128] on link "View External Url" at bounding box center [272, 121] width 28 height 14
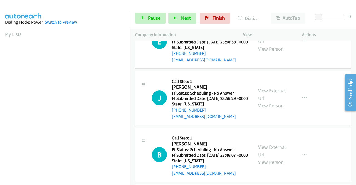
scroll to position [641, 0]
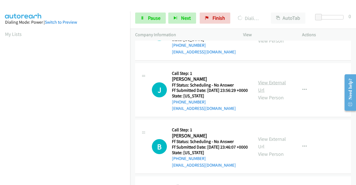
click at [272, 93] on link "View External Url" at bounding box center [272, 86] width 28 height 14
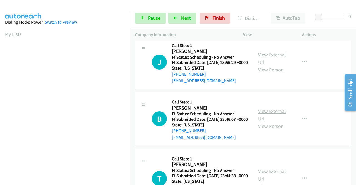
scroll to position [696, 0]
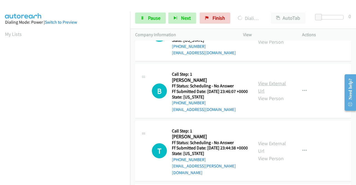
click at [267, 94] on link "View External Url" at bounding box center [272, 87] width 28 height 14
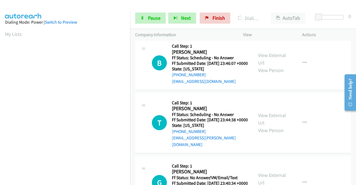
scroll to position [752, 0]
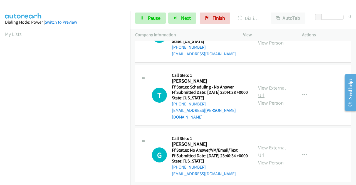
click at [272, 99] on link "View External Url" at bounding box center [272, 92] width 28 height 14
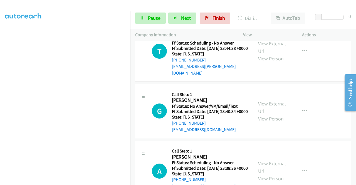
scroll to position [863, 0]
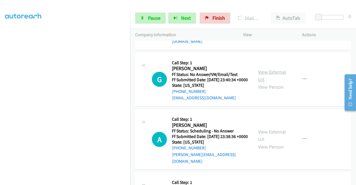
click at [272, 83] on link "View External Url" at bounding box center [272, 76] width 28 height 14
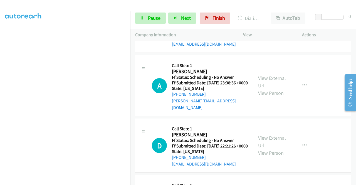
scroll to position [919, 0]
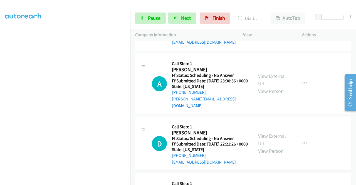
click at [277, 95] on div "View External Url View Person" at bounding box center [272, 83] width 29 height 23
click at [276, 87] on link "View External Url" at bounding box center [272, 80] width 28 height 14
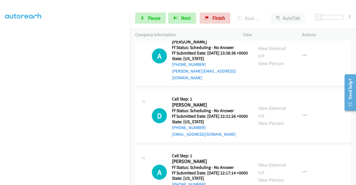
scroll to position [975, 0]
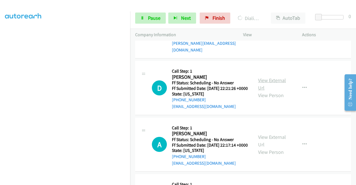
click at [270, 91] on link "View External Url" at bounding box center [272, 84] width 28 height 14
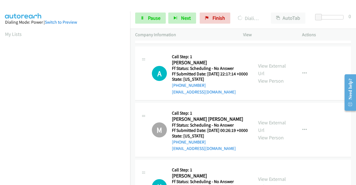
scroll to position [1086, 0]
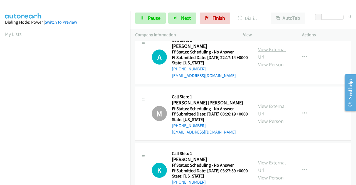
click at [274, 60] on link "View External Url" at bounding box center [272, 53] width 28 height 14
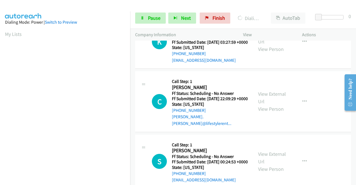
scroll to position [1253, 0]
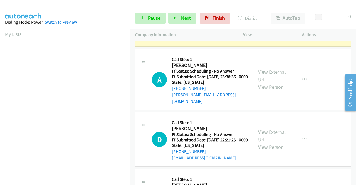
scroll to position [127, 0]
click at [75, 181] on section at bounding box center [65, 53] width 120 height 267
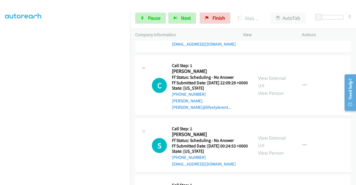
scroll to position [1281, 0]
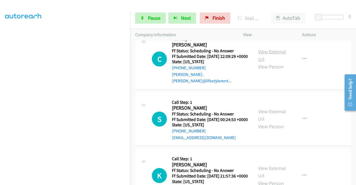
click at [270, 62] on link "View External Url" at bounding box center [272, 55] width 28 height 14
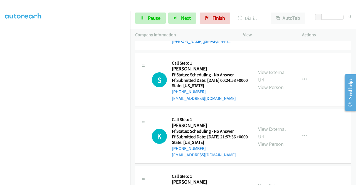
scroll to position [1365, 0]
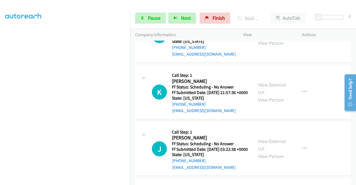
click at [274, 39] on link "View External Url" at bounding box center [272, 32] width 28 height 14
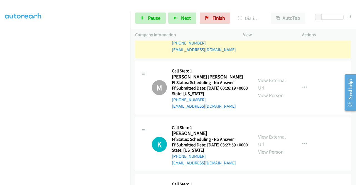
scroll to position [127, 0]
click at [82, 180] on section at bounding box center [65, 53] width 120 height 267
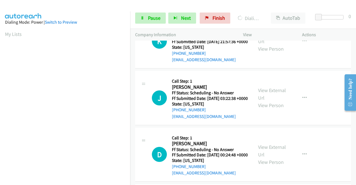
scroll to position [1454, 0]
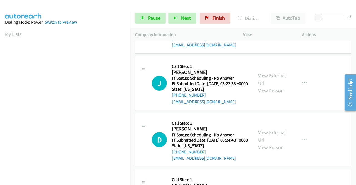
click at [274, 30] on link "View External Url" at bounding box center [272, 23] width 28 height 14
click at [270, 86] on link "View External Url" at bounding box center [272, 79] width 28 height 14
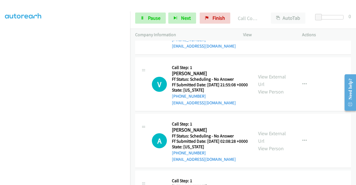
scroll to position [1593, 0]
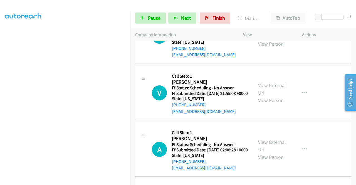
click at [269, 40] on link "View External Url" at bounding box center [272, 33] width 28 height 14
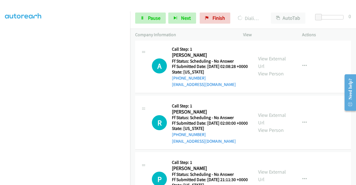
click at [273, 13] on link "View External Url" at bounding box center [272, 6] width 28 height 14
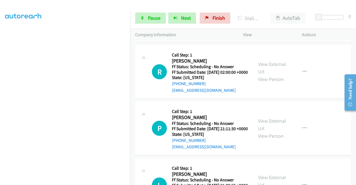
scroll to position [1732, 0]
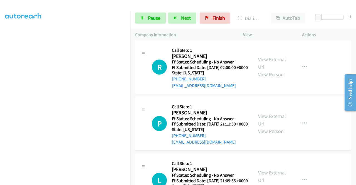
click at [268, 14] on link "View External Url" at bounding box center [272, 7] width 28 height 14
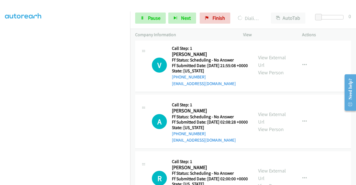
scroll to position [1593, 0]
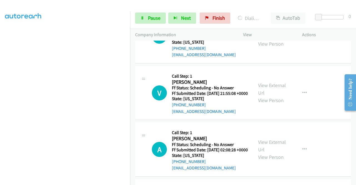
click at [79, 181] on section at bounding box center [65, 53] width 120 height 267
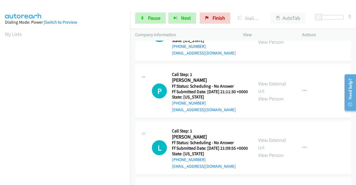
scroll to position [1816, 0]
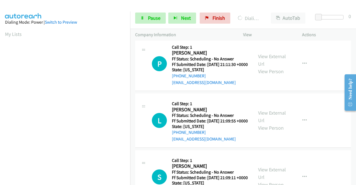
click at [269, 10] on link "View External Url" at bounding box center [272, 3] width 28 height 14
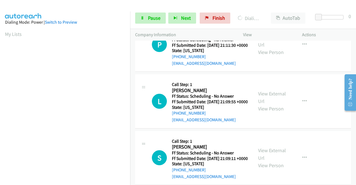
scroll to position [1844, 0]
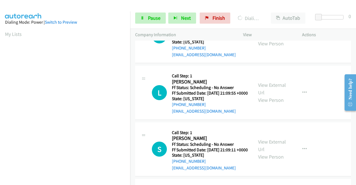
click at [275, 47] on div "View External Url View Person" at bounding box center [272, 36] width 29 height 23
click at [274, 47] on div "View External Url View Person" at bounding box center [272, 36] width 29 height 23
click at [273, 39] on link "View External Url" at bounding box center [272, 32] width 28 height 14
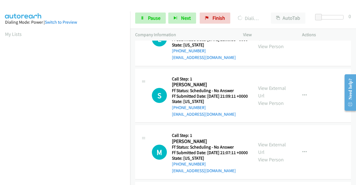
scroll to position [1900, 0]
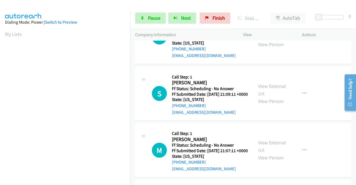
click at [276, 40] on link "View External Url" at bounding box center [272, 33] width 28 height 14
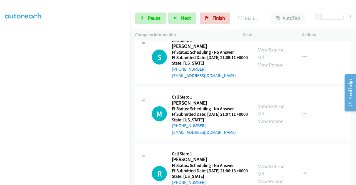
scroll to position [1983, 0]
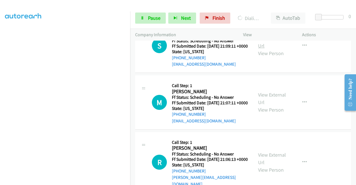
click at [267, 49] on link "View External Url" at bounding box center [272, 42] width 28 height 14
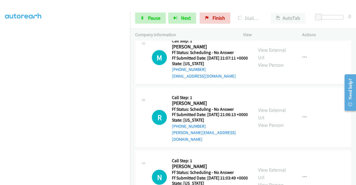
scroll to position [2067, 0]
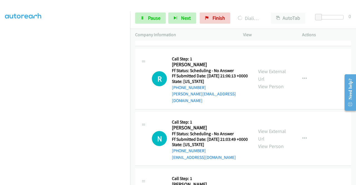
click at [269, 22] on link "View External Url" at bounding box center [272, 15] width 28 height 14
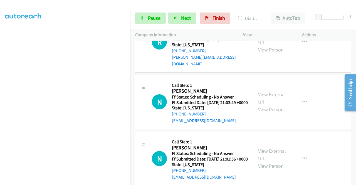
scroll to position [2122, 0]
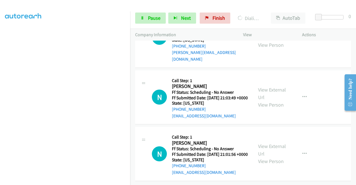
click at [276, 41] on link "View External Url" at bounding box center [272, 34] width 28 height 14
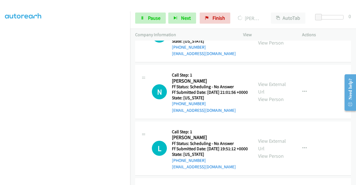
scroll to position [127, 0]
click at [277, 38] on link "View External Url" at bounding box center [272, 32] width 28 height 14
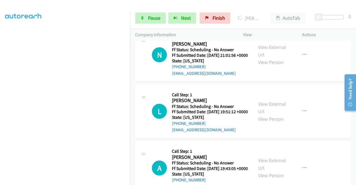
scroll to position [2289, 0]
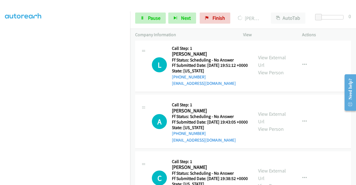
click at [275, 11] on link "View External Url" at bounding box center [272, 4] width 28 height 14
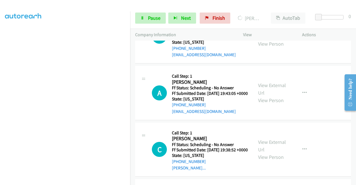
scroll to position [2345, 0]
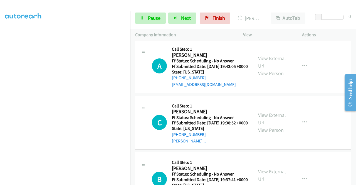
click at [275, 13] on link "View External Url" at bounding box center [272, 6] width 28 height 14
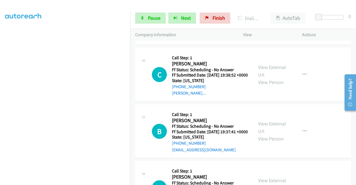
scroll to position [2512, 0]
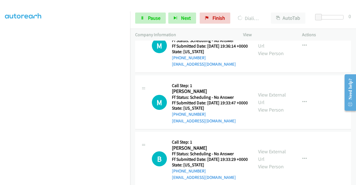
scroll to position [2608, 0]
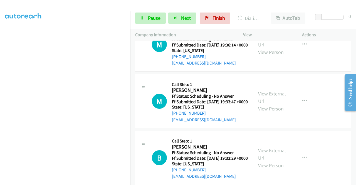
drag, startPoint x: 155, startPoint y: 18, endPoint x: 109, endPoint y: 6, distance: 48.2
click at [155, 18] on span "Pause" at bounding box center [154, 18] width 13 height 6
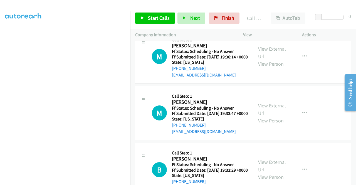
scroll to position [127, 0]
drag, startPoint x: 219, startPoint y: 21, endPoint x: 199, endPoint y: 30, distance: 21.9
click at [219, 21] on link "Finish" at bounding box center [224, 18] width 31 height 11
